Goal: Transaction & Acquisition: Book appointment/travel/reservation

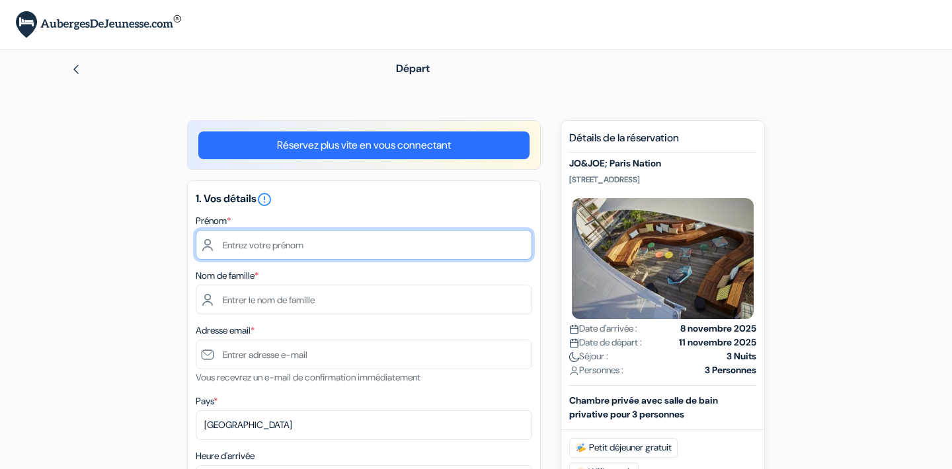
click at [334, 253] on input "text" at bounding box center [364, 245] width 336 height 30
type input "marie"
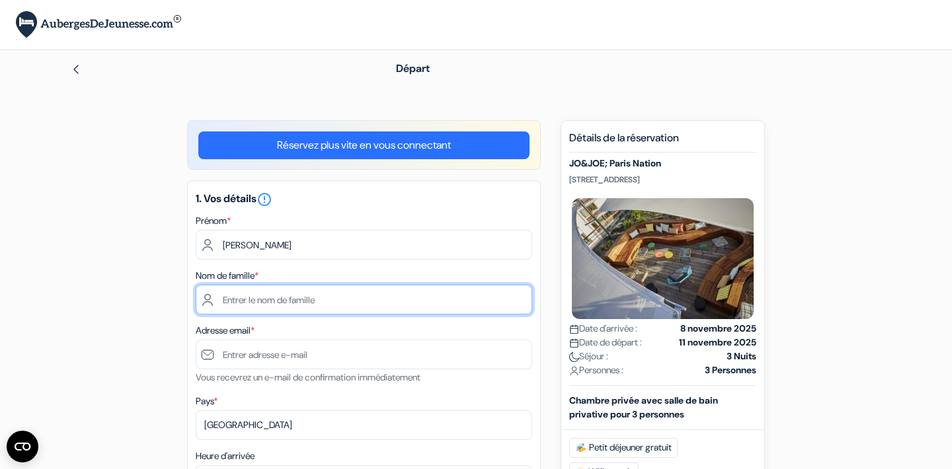
type input "F"
type input "GENIN"
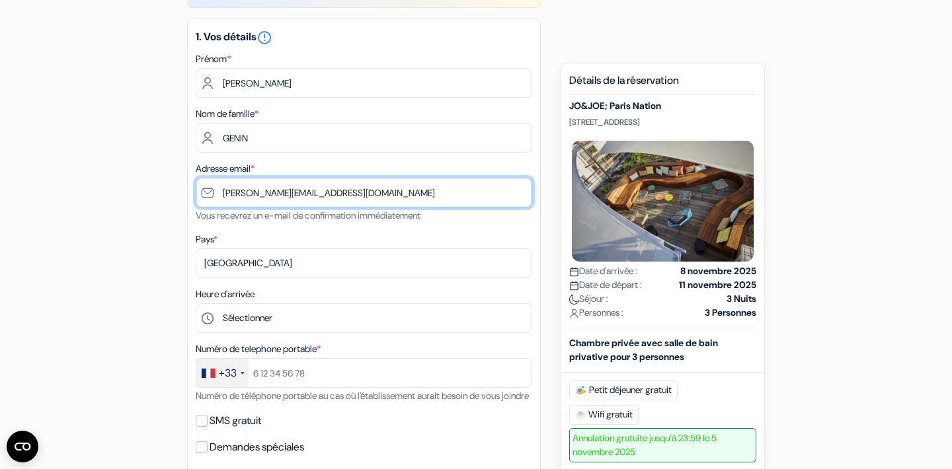
scroll to position [195, 0]
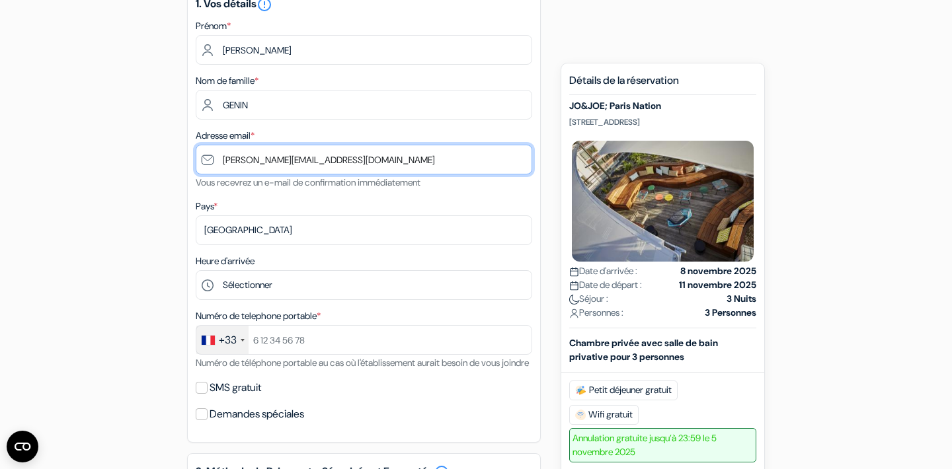
type input "[EMAIL_ADDRESS][DOMAIN_NAME]"
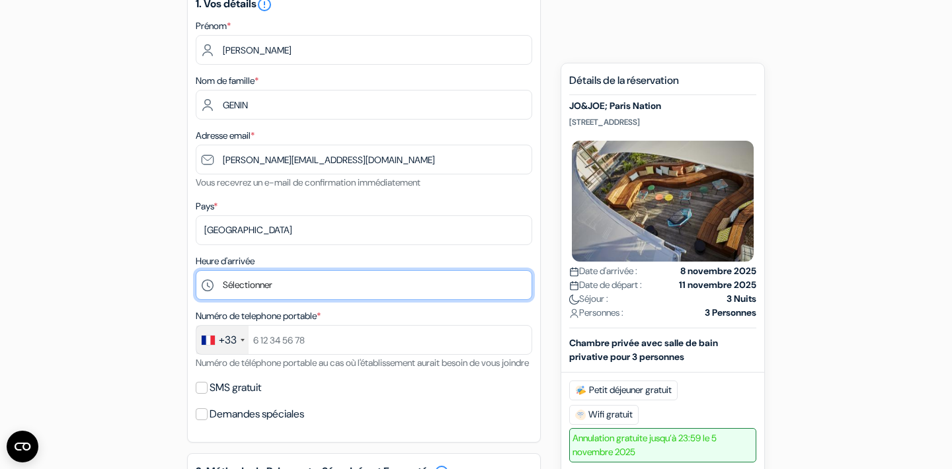
click at [269, 285] on select "Sélectionner 1:00 2:00 3:00 4:00 5:00 6:00 7:00 8:00 9:00 10:00 11:00 12:00 13:…" at bounding box center [364, 285] width 336 height 30
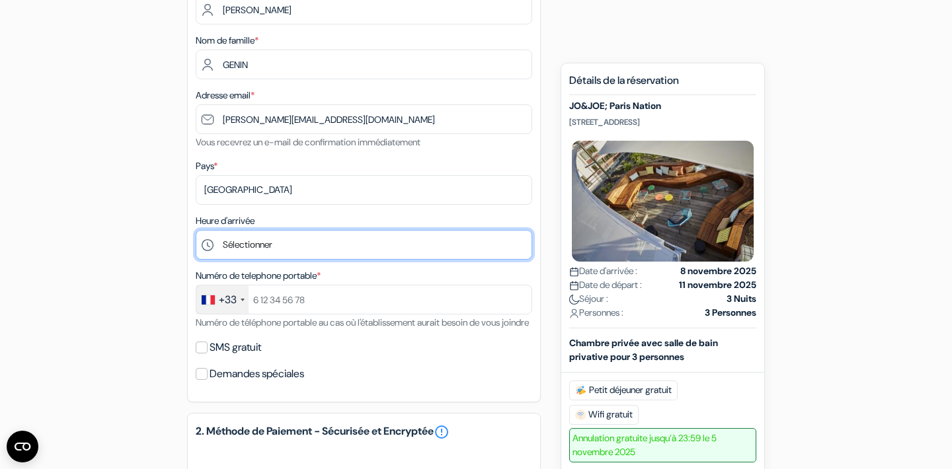
scroll to position [238, 0]
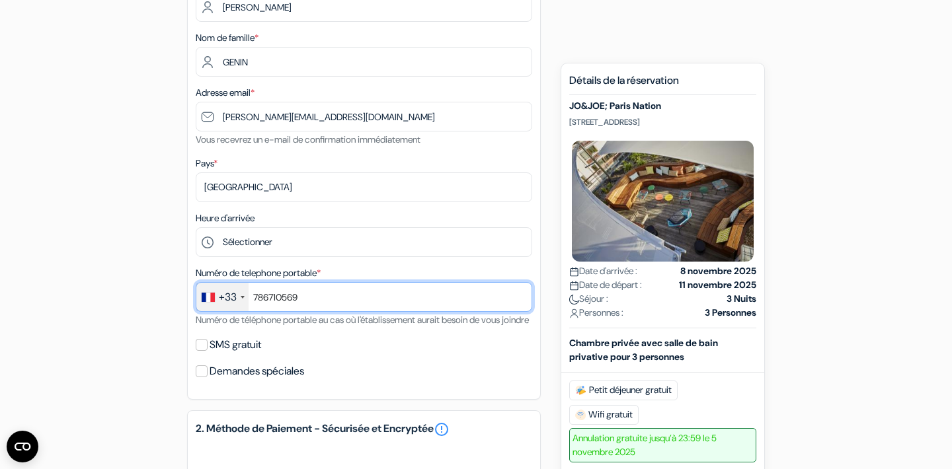
type input "786710569"
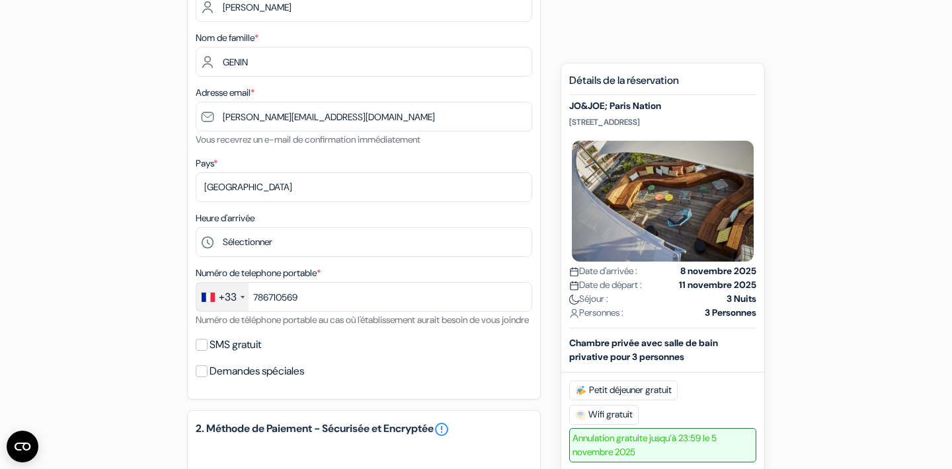
click at [433, 354] on div "SMS gratuit" at bounding box center [364, 345] width 336 height 19
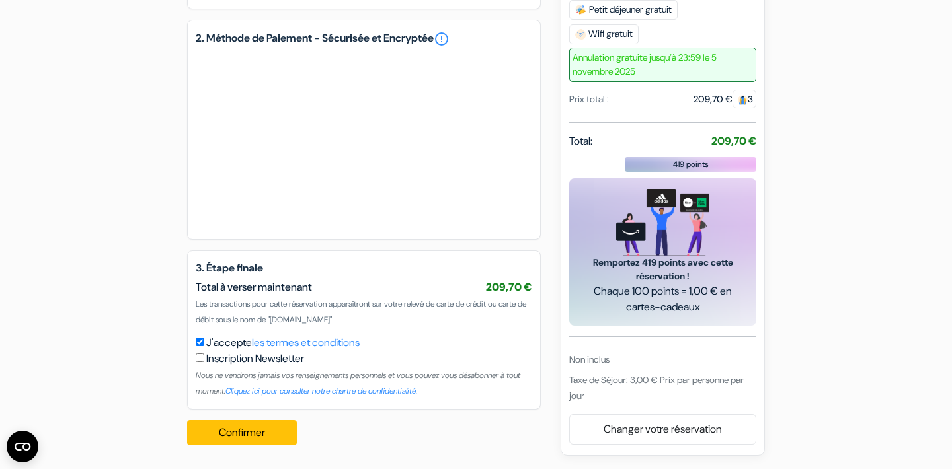
scroll to position [645, 0]
click at [260, 437] on button "Confirmer Loading..." at bounding box center [242, 432] width 110 height 25
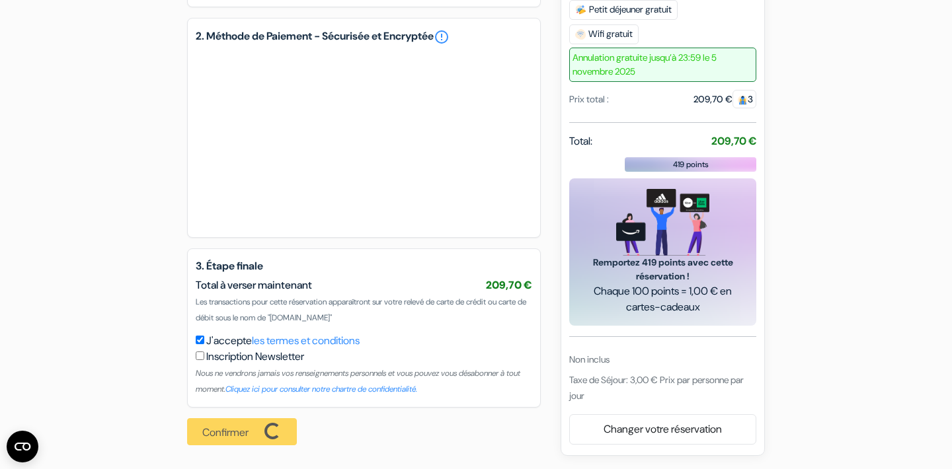
scroll to position [647, 0]
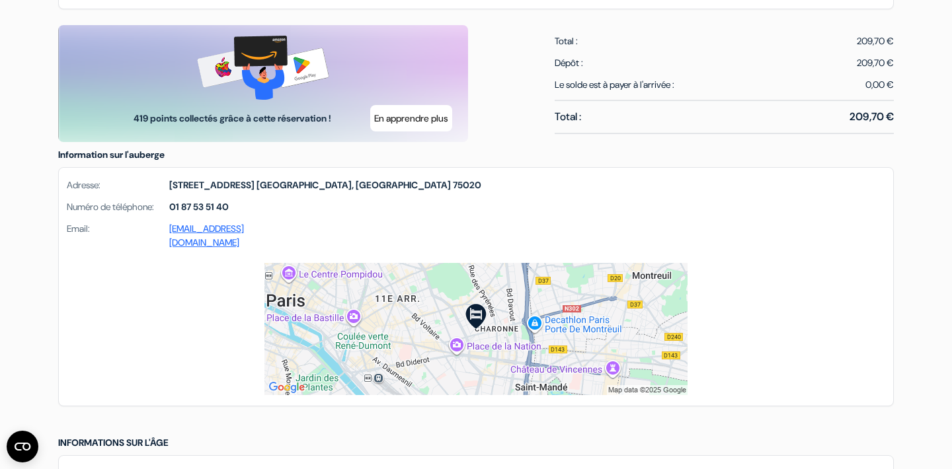
scroll to position [787, 0]
